Goal: Transaction & Acquisition: Purchase product/service

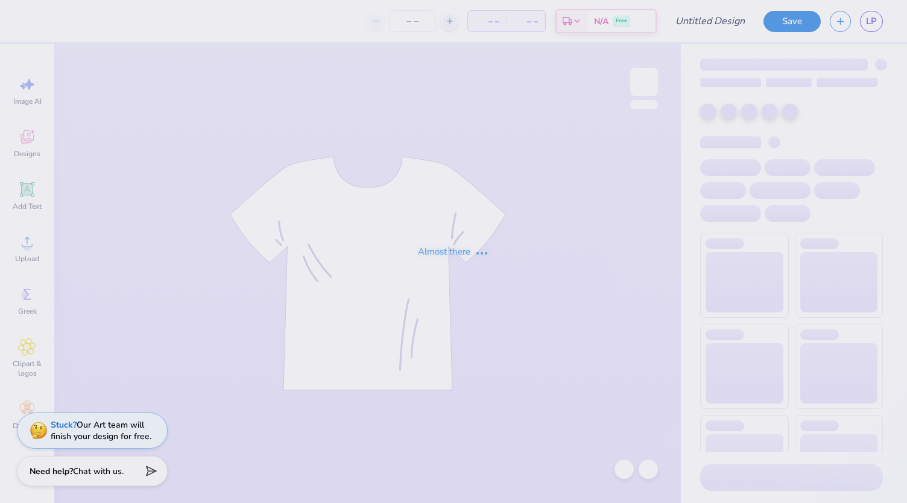
type input "Jetes merch"
type input "24"
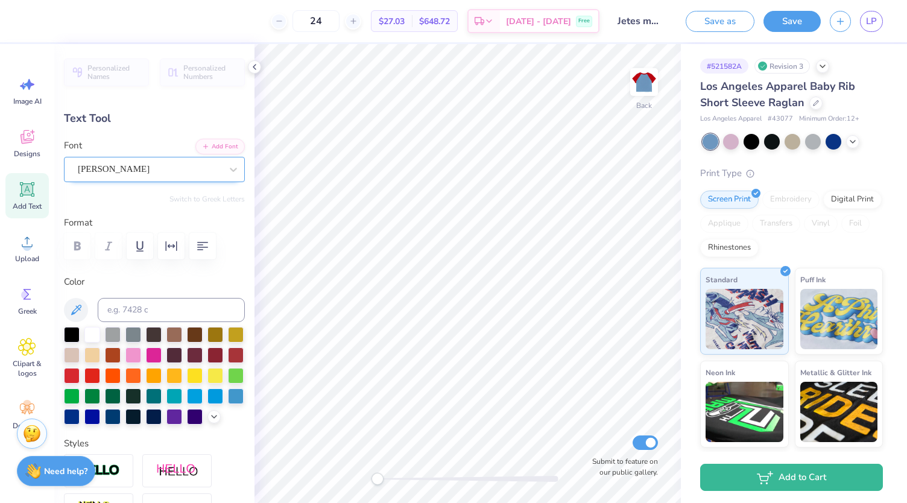
click at [169, 168] on div "[PERSON_NAME]" at bounding box center [150, 169] width 146 height 19
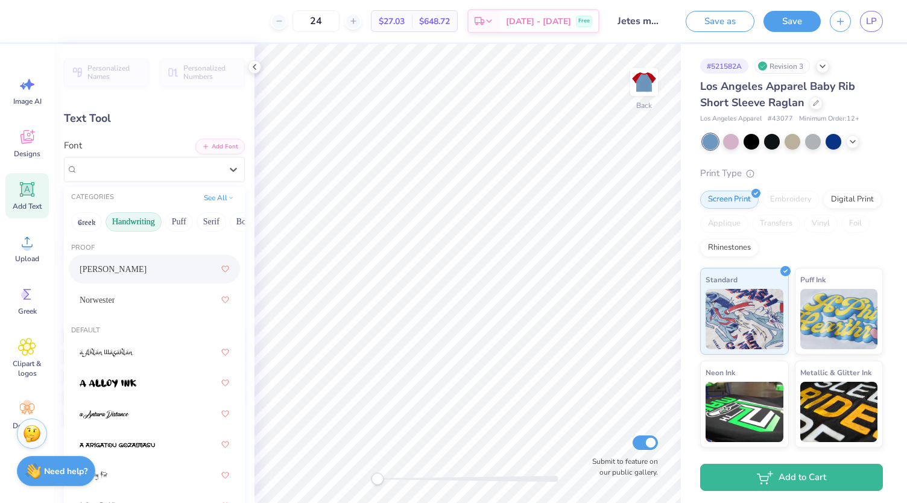
click at [129, 220] on button "Handwriting" at bounding box center [134, 221] width 56 height 19
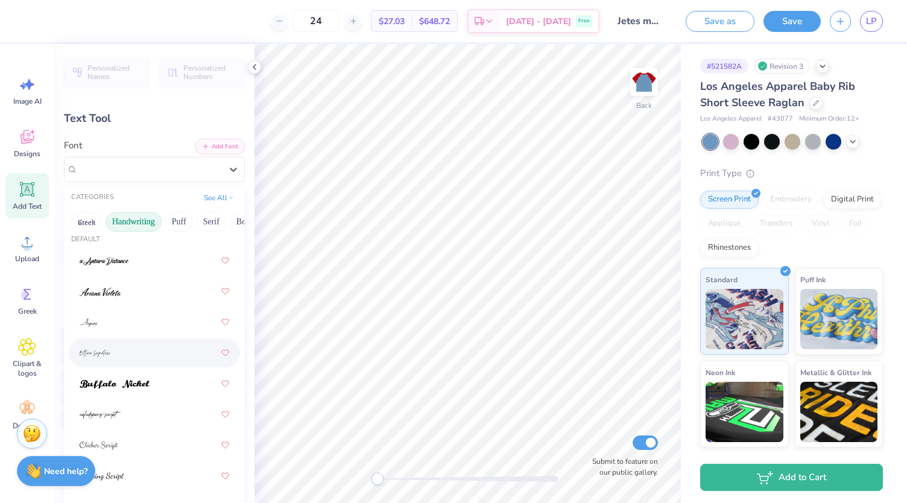
scroll to position [12, 0]
click at [129, 354] on div at bounding box center [155, 349] width 150 height 22
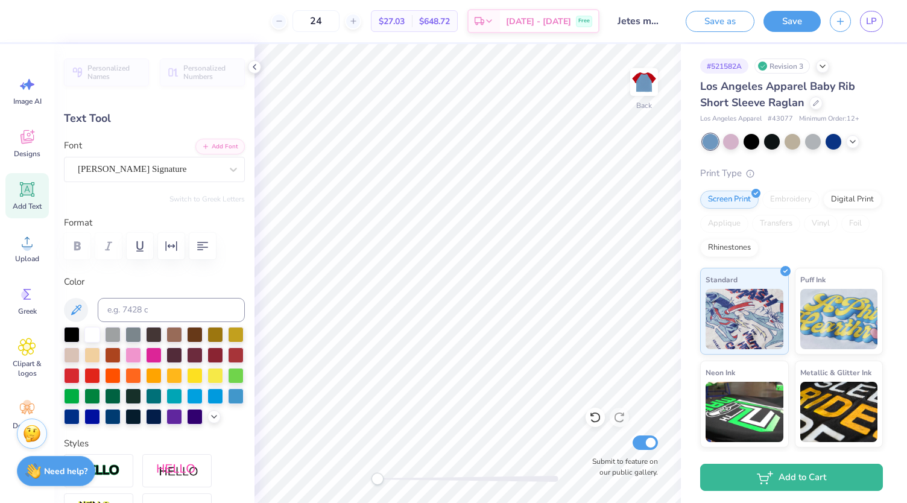
type input "4.20"
type input "1.40"
type input "5.07"
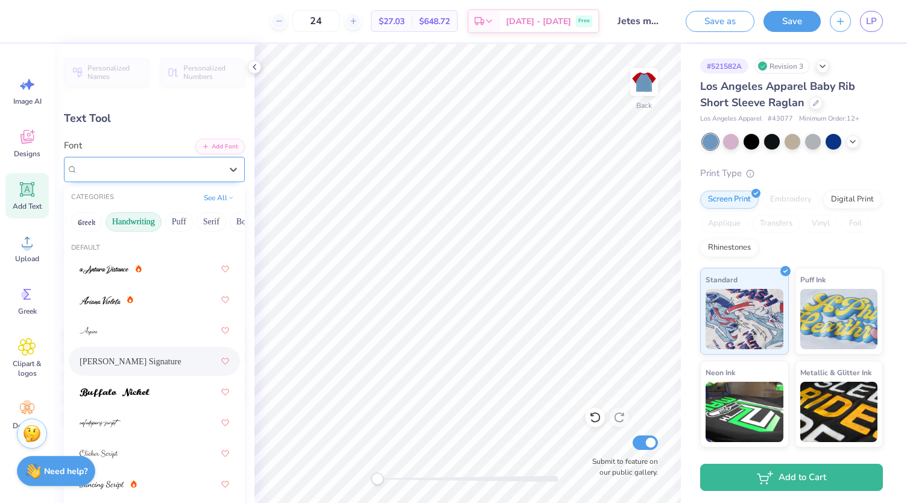
click at [160, 176] on div at bounding box center [149, 169] width 143 height 16
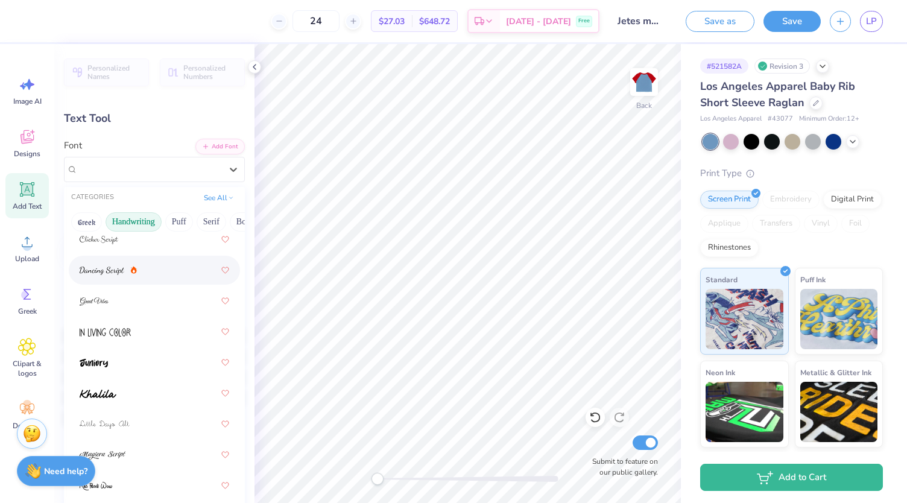
scroll to position [221, 0]
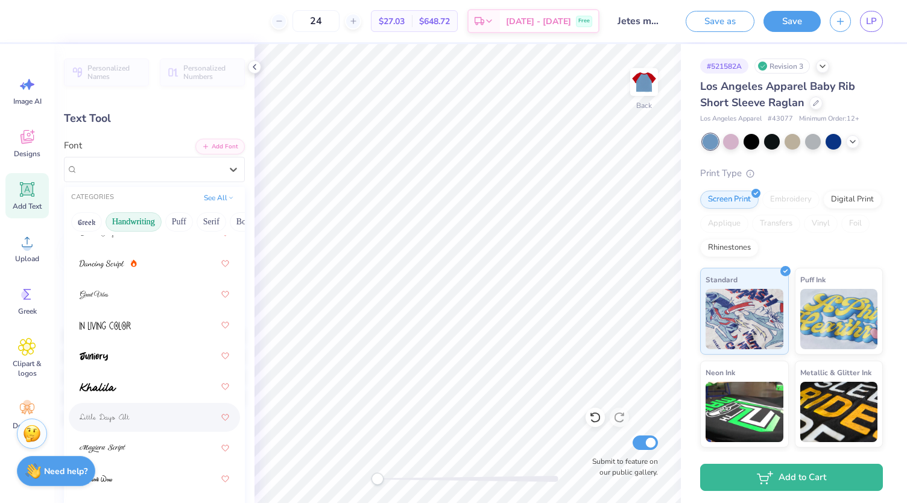
click at [139, 411] on div at bounding box center [155, 417] width 150 height 22
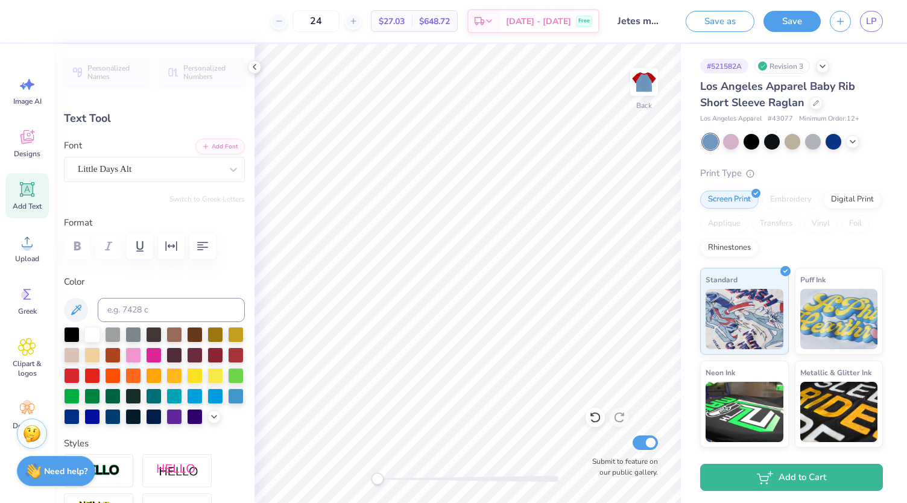
type input "2.69"
type input "0.59"
type input "5.48"
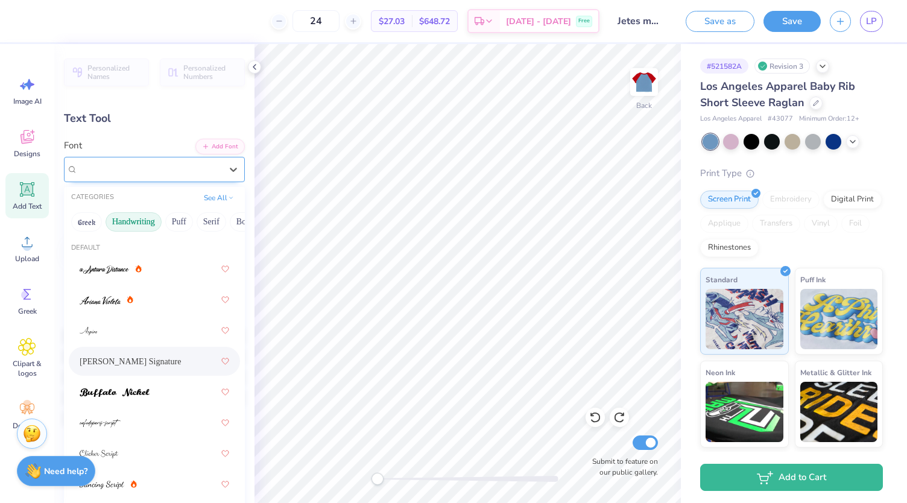
click at [137, 174] on div "[PERSON_NAME] Signature" at bounding box center [150, 169] width 146 height 19
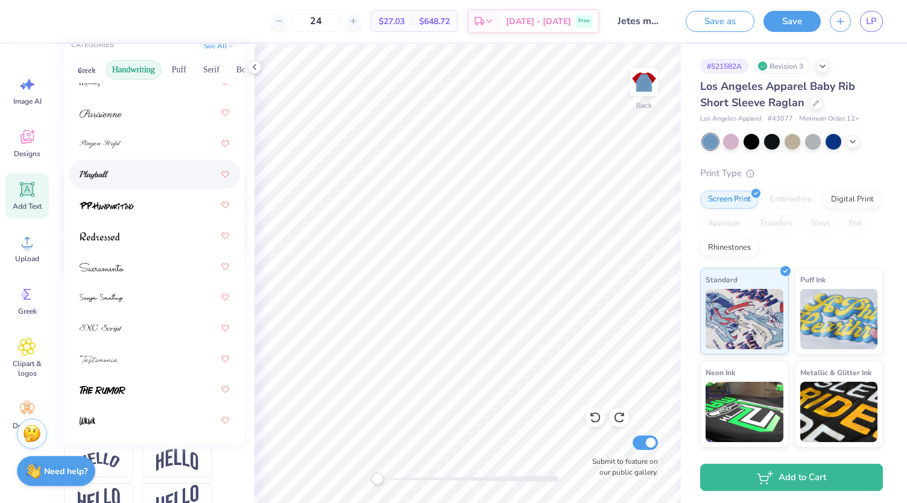
scroll to position [153, 0]
click at [162, 301] on div at bounding box center [155, 297] width 150 height 22
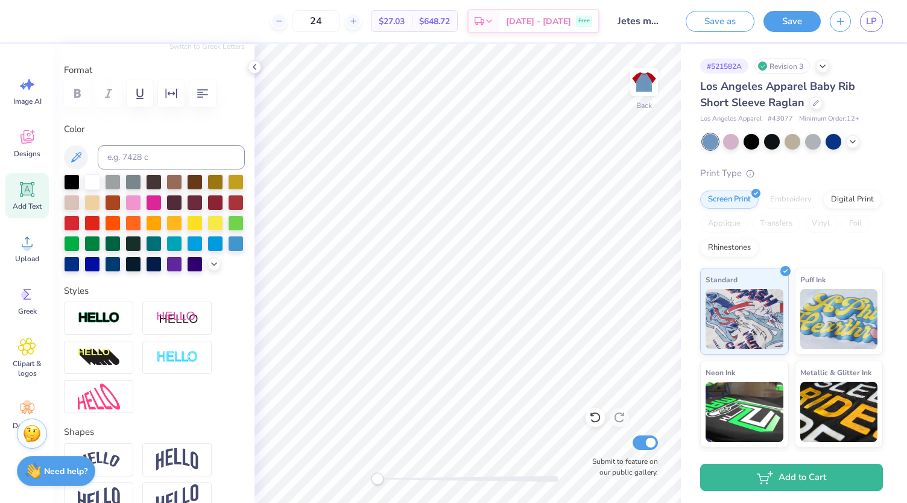
type input "3.67"
type input "0.79"
type input "5.25"
type input "5.22"
type input "1.80"
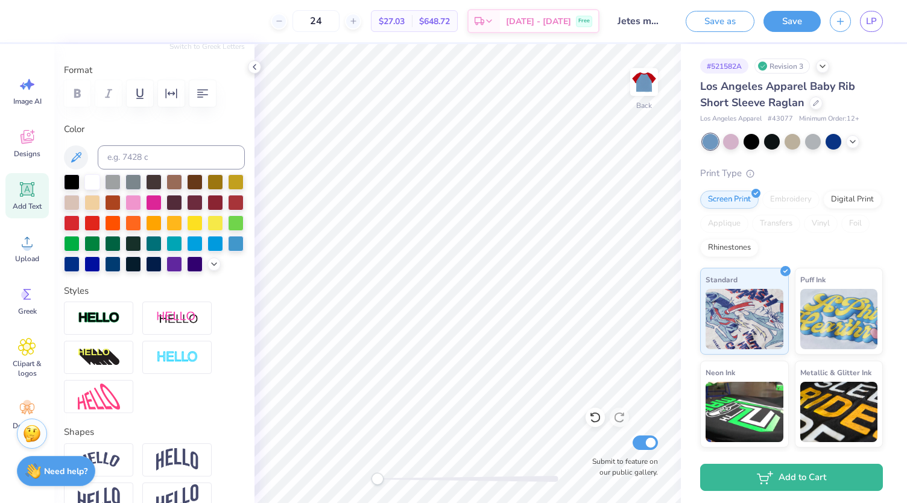
type input "6.63"
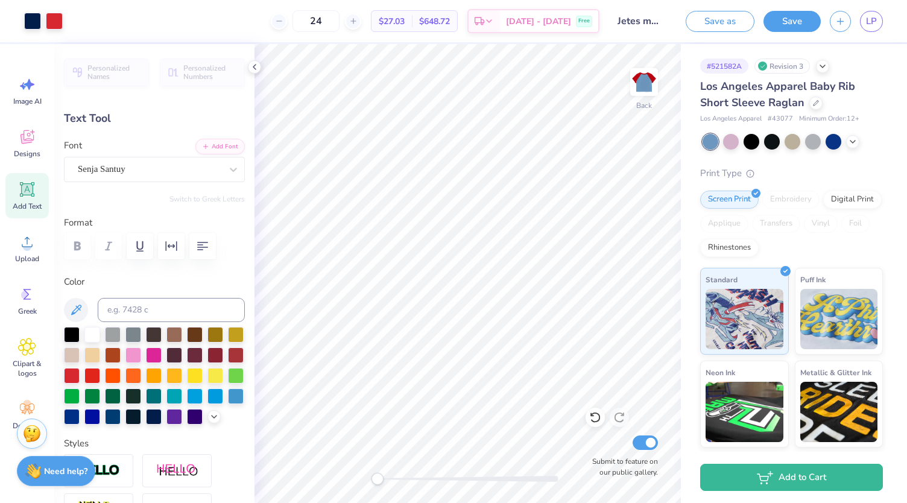
type input "5.84"
type input "5.22"
type input "1.80"
type input "6.63"
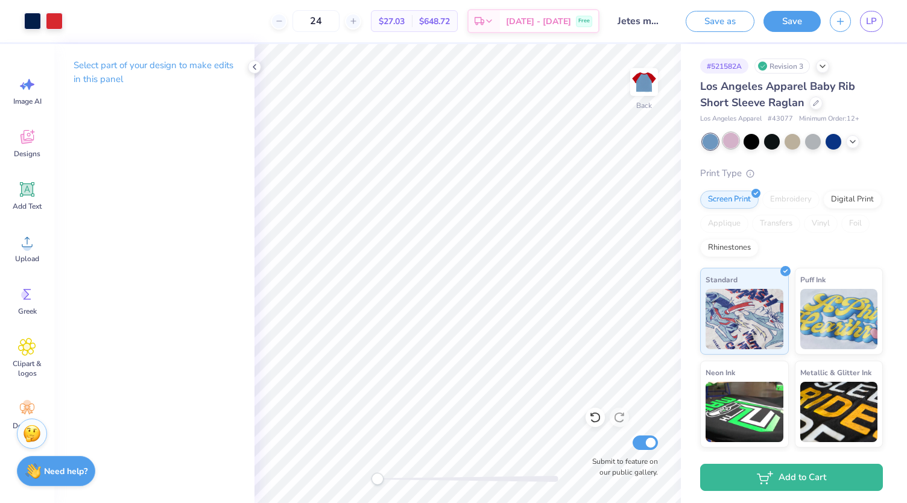
click at [730, 137] on div at bounding box center [731, 141] width 16 height 16
click at [856, 139] on icon at bounding box center [853, 141] width 10 height 10
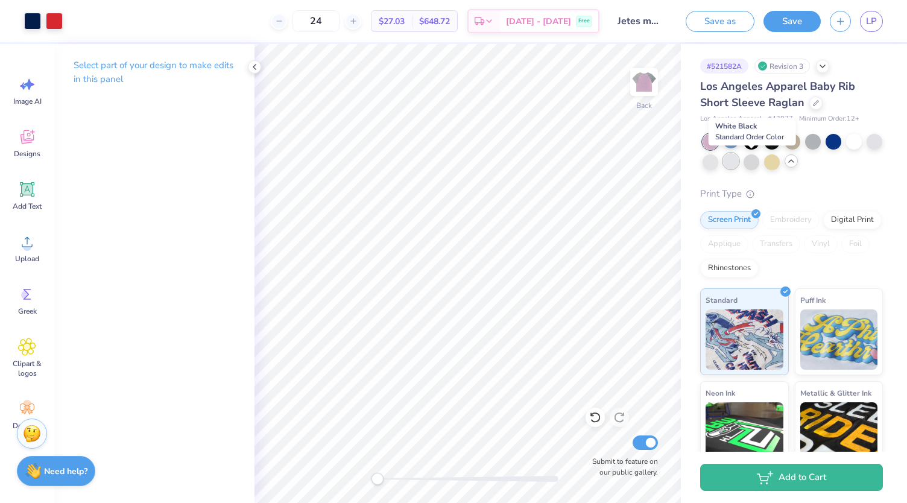
click at [739, 164] on div at bounding box center [731, 161] width 16 height 16
click at [759, 166] on div at bounding box center [751, 161] width 16 height 16
click at [718, 169] on div at bounding box center [710, 161] width 16 height 16
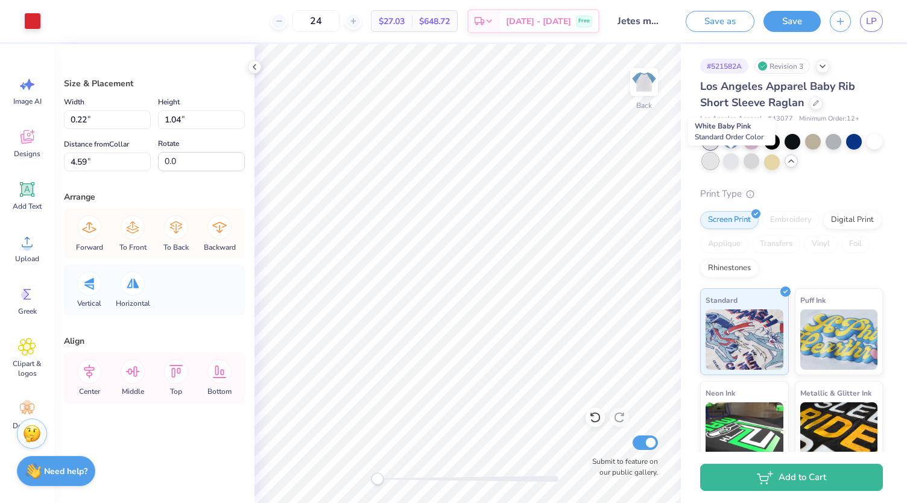
click at [718, 166] on div at bounding box center [710, 161] width 16 height 16
click at [731, 143] on div at bounding box center [731, 141] width 16 height 16
click at [739, 159] on div at bounding box center [731, 161] width 16 height 16
click at [718, 168] on div at bounding box center [710, 161] width 16 height 16
click at [68, 462] on div "Need help? Chat with us." at bounding box center [56, 469] width 78 height 30
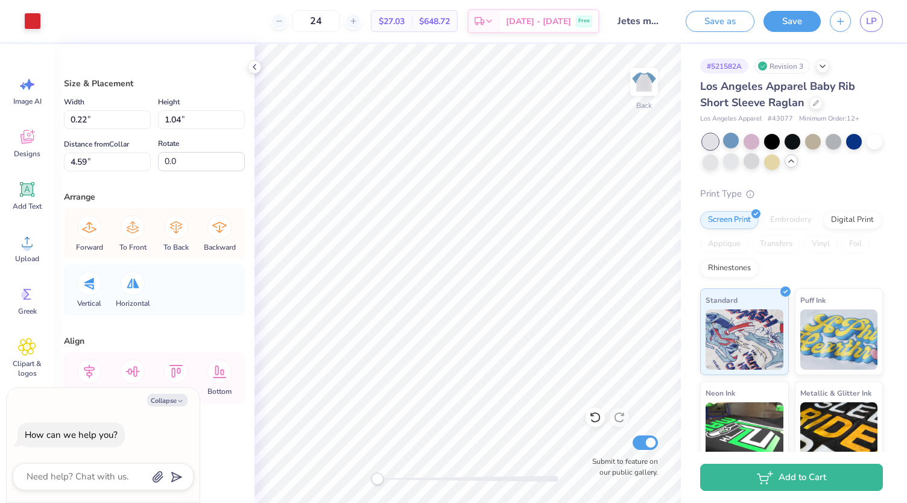
click at [201, 441] on div "Size & Placement Width 0.22 0.22 " Height 1.04 1.04 " Distance from Collar 4.59…" at bounding box center [154, 273] width 200 height 459
click at [247, 430] on div "Size & Placement Width 0.22 0.22 " Height 1.04 1.04 " Distance from Collar 4.59…" at bounding box center [154, 273] width 200 height 459
